Goal: Navigation & Orientation: Find specific page/section

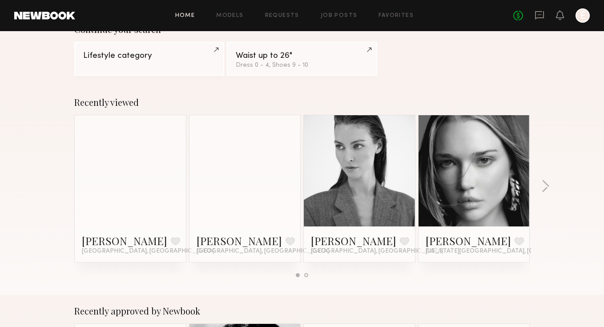
scroll to position [90, 0]
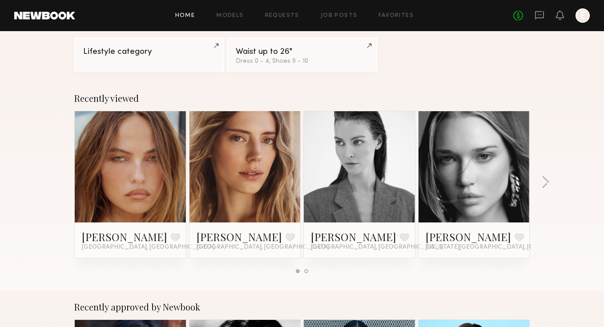
click at [499, 185] on link at bounding box center [474, 166] width 54 height 111
click at [262, 193] on link at bounding box center [245, 166] width 54 height 111
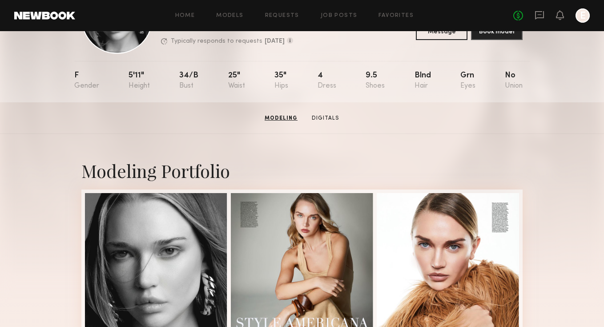
scroll to position [55, 0]
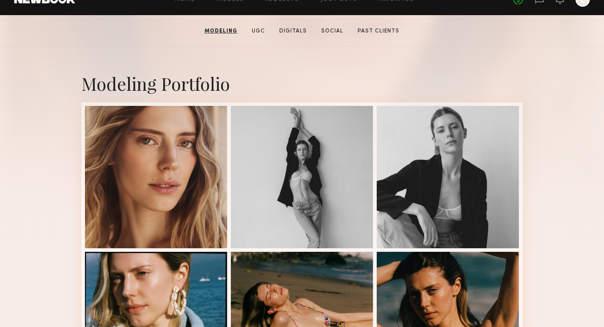
scroll to position [132, 0]
